Goal: Task Accomplishment & Management: Use online tool/utility

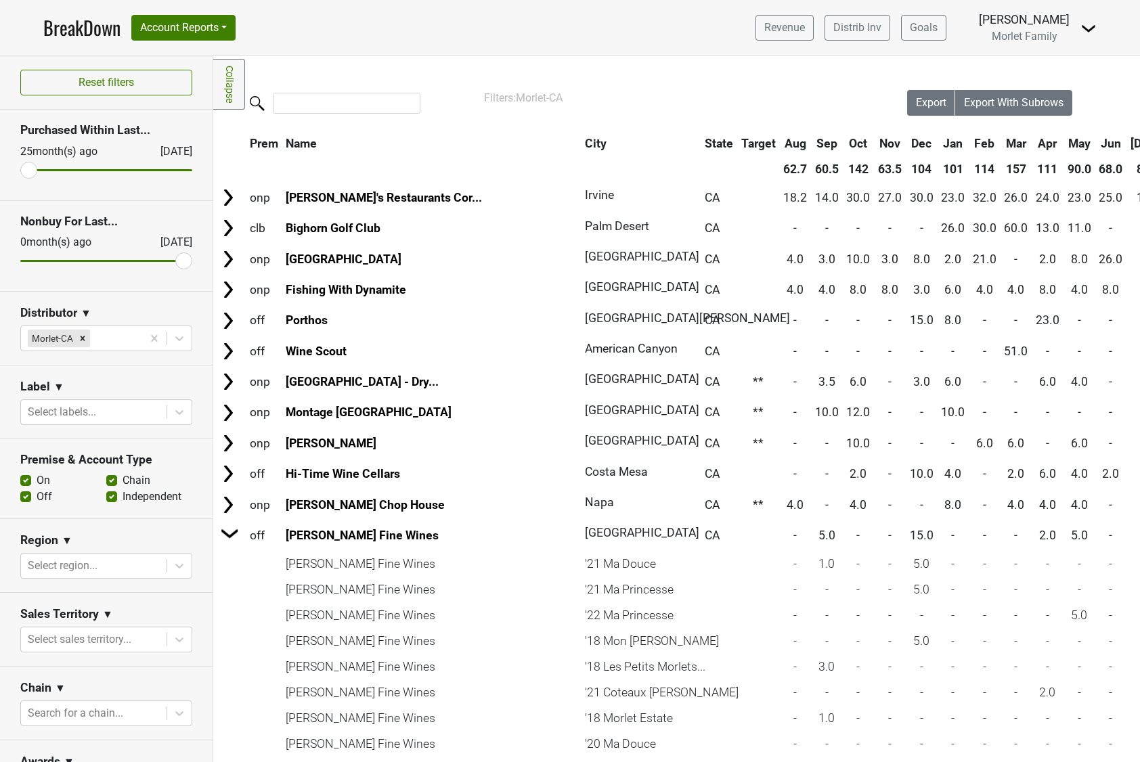
click at [112, 20] on link "BreakDown" at bounding box center [81, 28] width 77 height 28
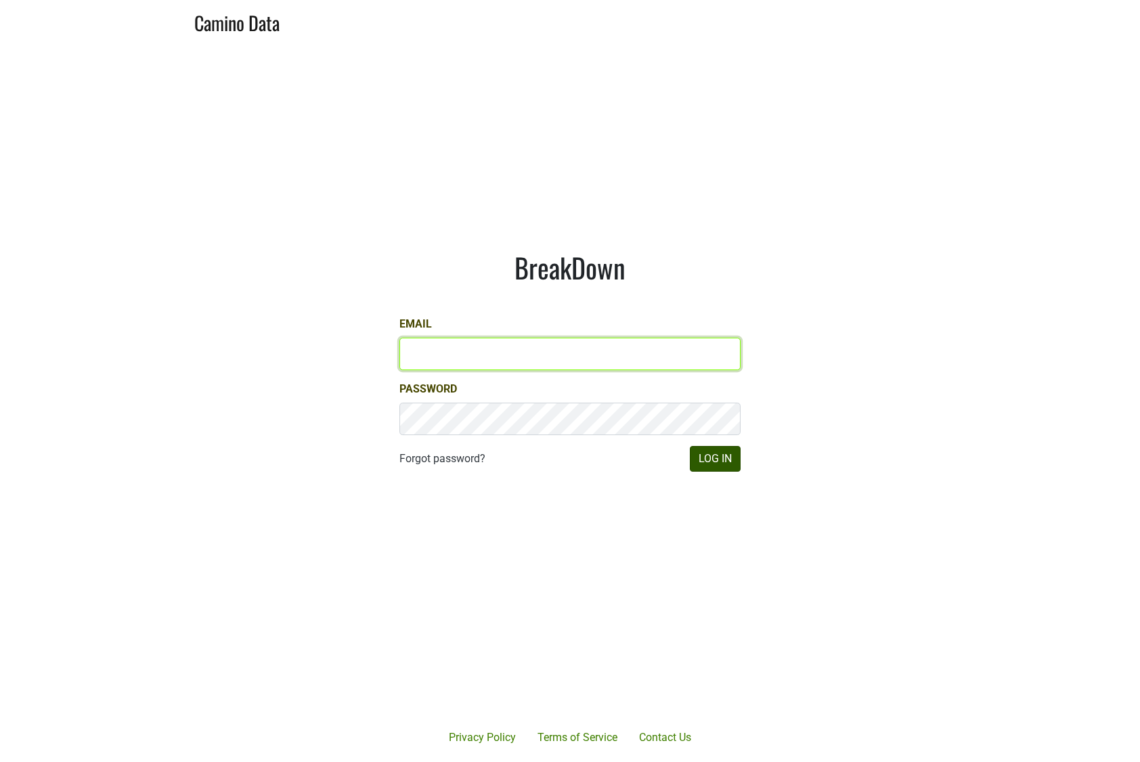
type input "[EMAIL_ADDRESS][DOMAIN_NAME]"
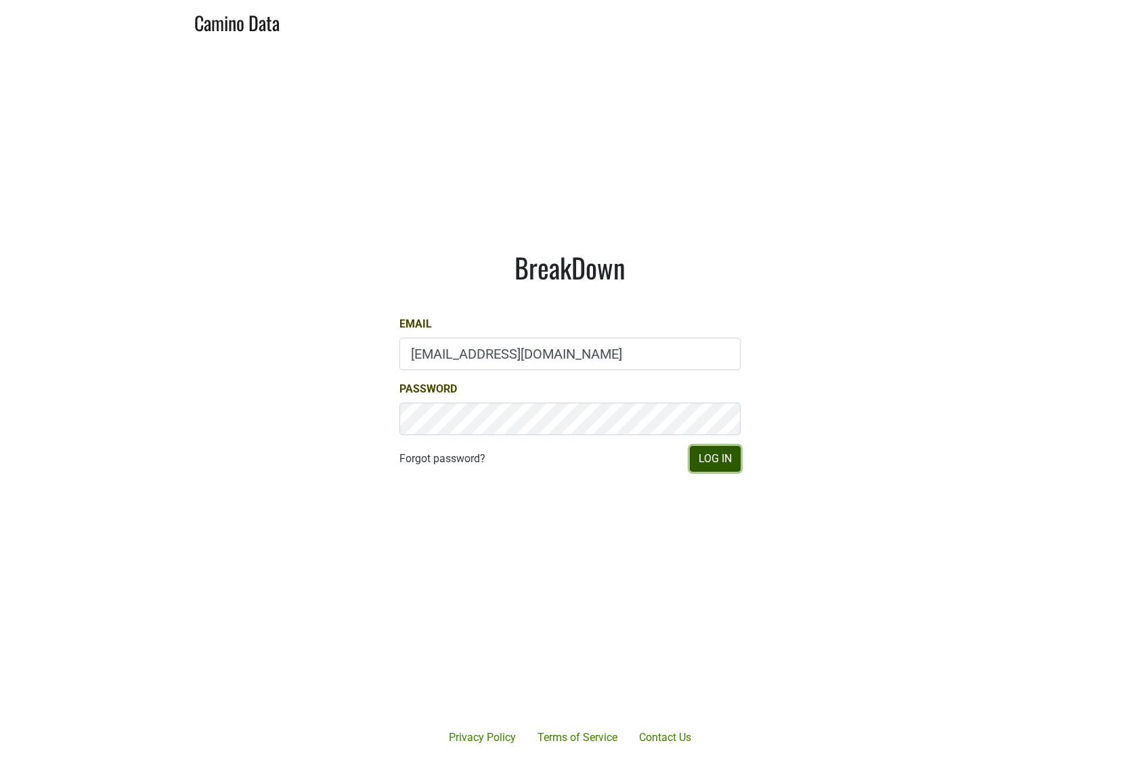
click at [716, 459] on button "Log In" at bounding box center [715, 459] width 51 height 26
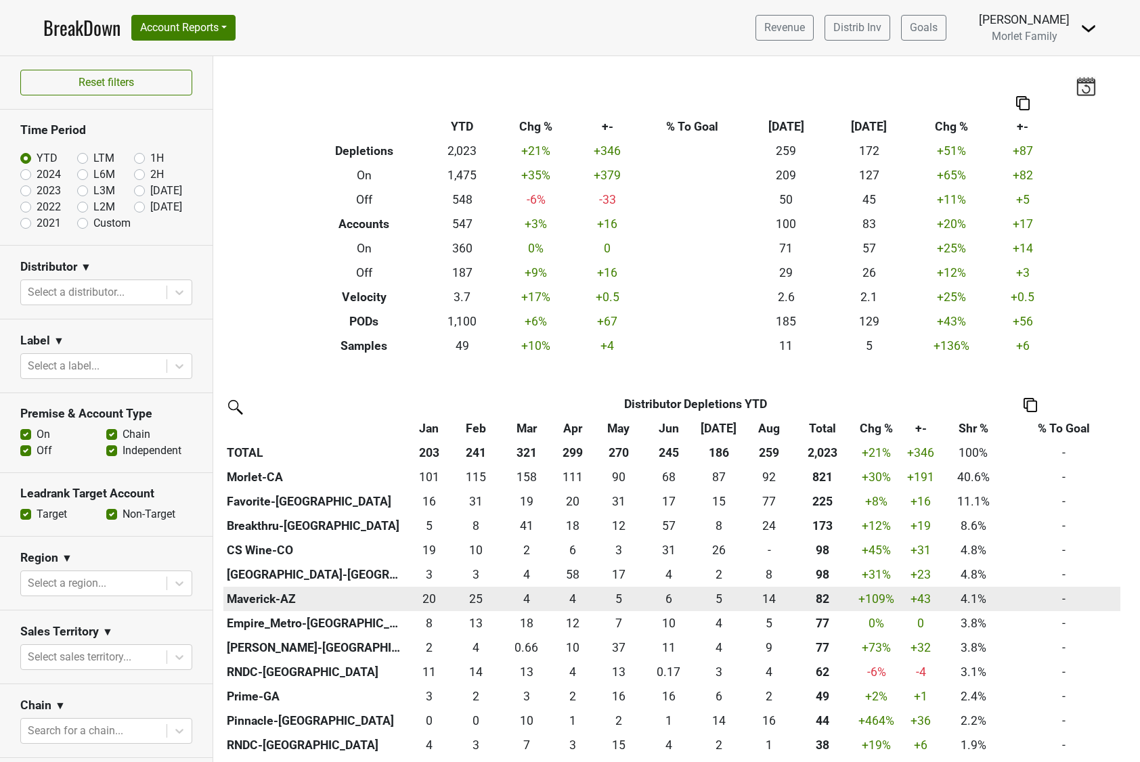
click at [1098, 594] on td "-" at bounding box center [1063, 599] width 113 height 24
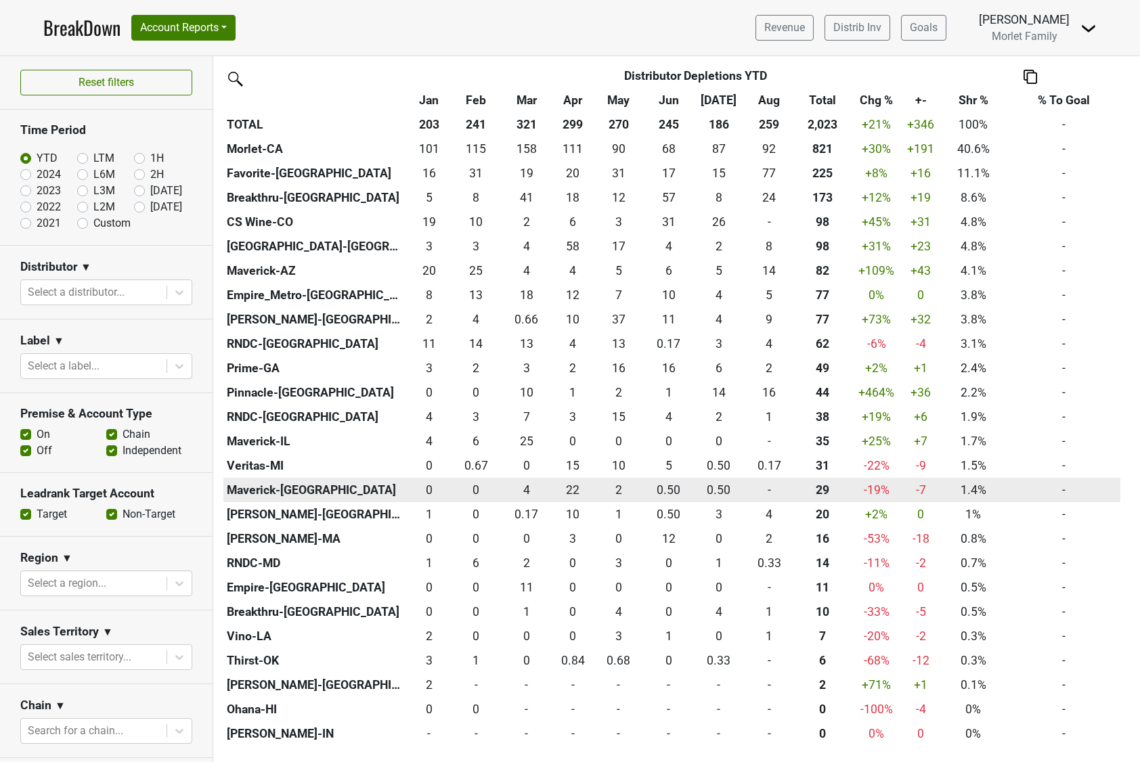
scroll to position [361, 0]
